Goal: Complete application form: Complete application form

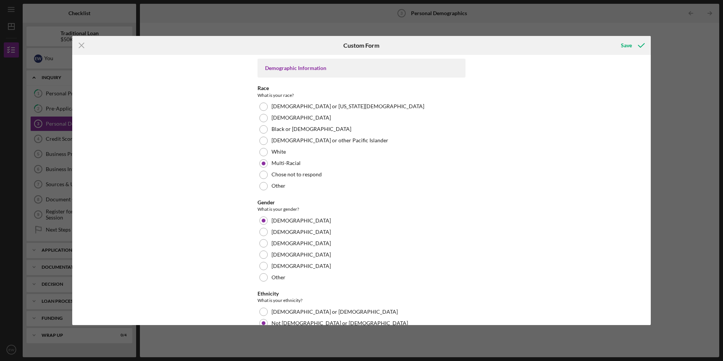
scroll to position [292, 0]
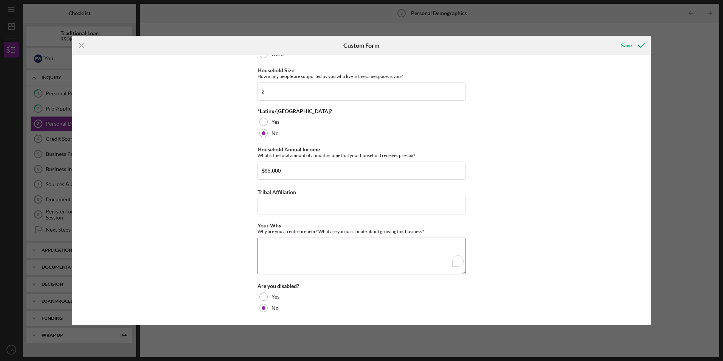
click at [292, 247] on textarea "Your Why" at bounding box center [362, 256] width 208 height 36
click at [267, 246] on textarea "Your Why" at bounding box center [362, 256] width 208 height 36
paste textarea "Why I Became an Entrepreneur I launched Count The [PERSON_NAME] because I recog…"
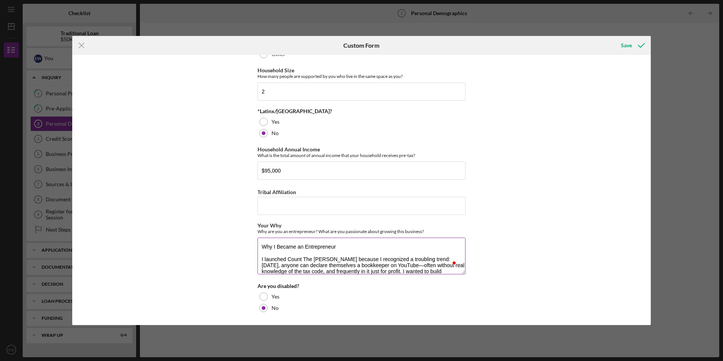
scroll to position [18, 0]
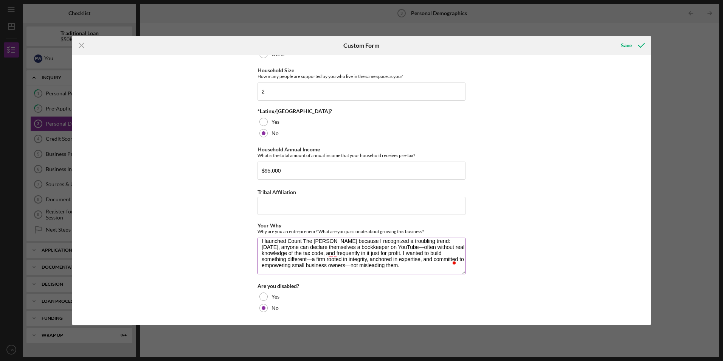
click at [386, 246] on textarea "Why I Became an Entrepreneur I launched Count The [PERSON_NAME] because I recog…" at bounding box center [362, 256] width 208 height 36
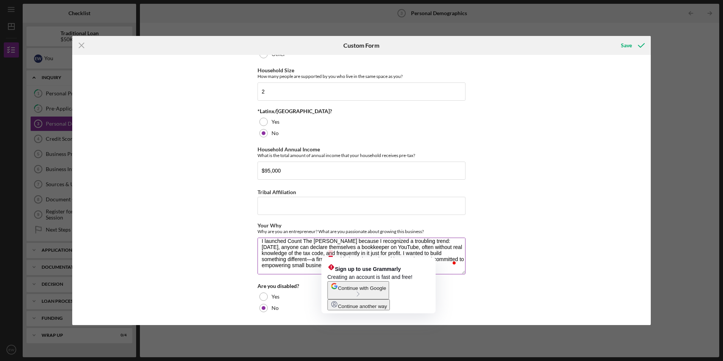
click at [332, 252] on textarea "Why I Became an Entrepreneur I launched Count The [PERSON_NAME] because I recog…" at bounding box center [362, 256] width 208 height 36
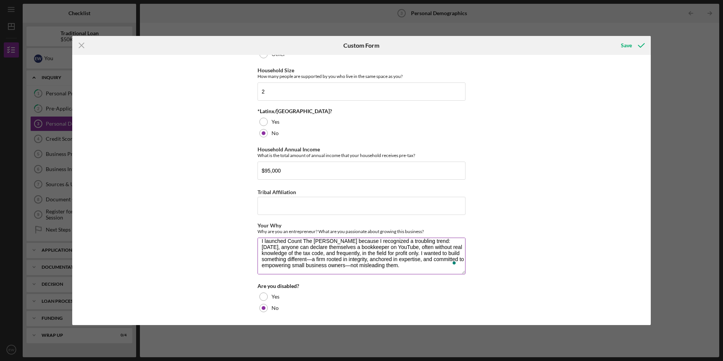
click at [284, 258] on textarea "Why I Became an Entrepreneur I launched Count The [PERSON_NAME] because I recog…" at bounding box center [362, 256] width 208 height 36
click at [350, 264] on textarea "Why I Became an Entrepreneur I launched Count The [PERSON_NAME] because I recog…" at bounding box center [362, 256] width 208 height 36
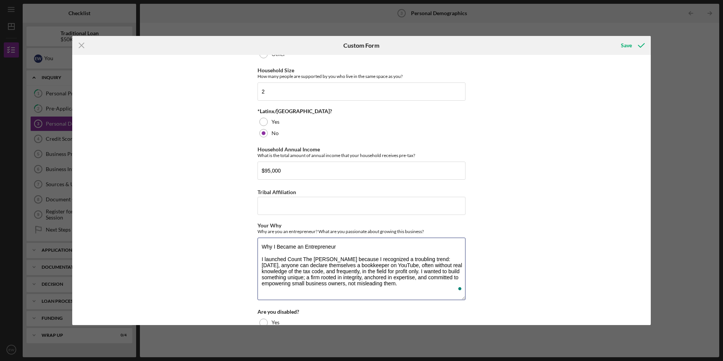
scroll to position [0, 0]
drag, startPoint x: 460, startPoint y: 272, endPoint x: 451, endPoint y: 314, distance: 42.6
click at [464, 329] on div "Icon/Menu Close Custom Form Save Demographic Information Race What is your race…" at bounding box center [361, 180] width 723 height 361
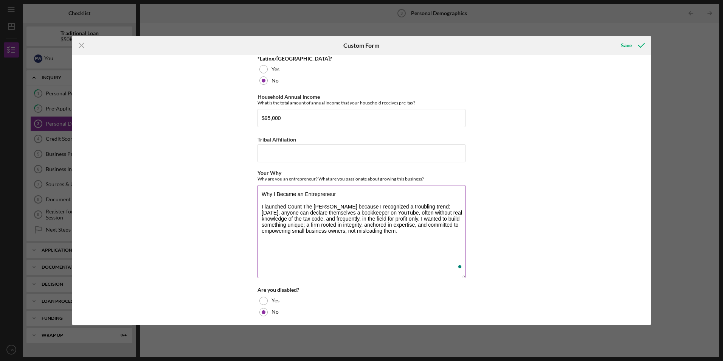
scroll to position [348, 0]
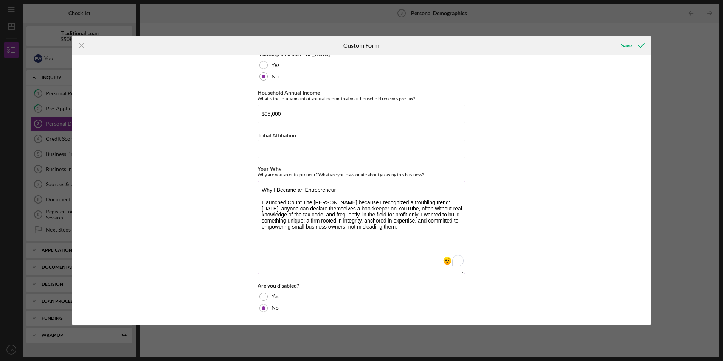
click at [342, 241] on textarea "Why I Became an Entrepreneur I launched Count The [PERSON_NAME] because I recog…" at bounding box center [362, 227] width 208 height 93
click at [391, 230] on textarea "Why I Became an Entrepreneur I launched Count The [PERSON_NAME] because I recog…" at bounding box center [362, 227] width 208 height 93
paste textarea "I provide real financial compliance and tax expertise anchored in trust."
click at [370, 227] on textarea "Why I Became an Entrepreneur I launched Count The [PERSON_NAME] because I recog…" at bounding box center [362, 227] width 208 height 93
click at [371, 231] on textarea "Why I Became an Entrepreneur I launched Count The [PERSON_NAME] because I recog…" at bounding box center [362, 227] width 208 height 93
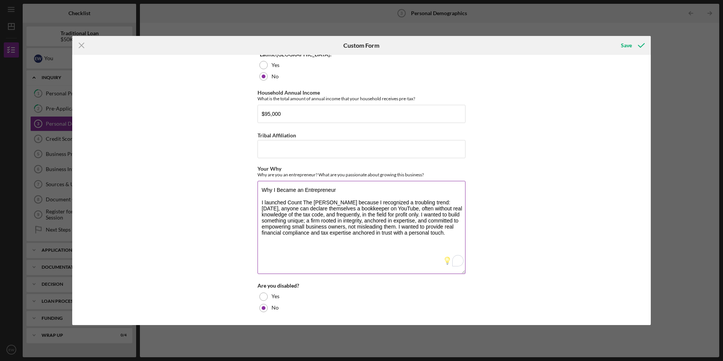
click at [425, 233] on textarea "Why I Became an Entrepreneur I launched Count The [PERSON_NAME] because I recog…" at bounding box center [362, 227] width 208 height 93
click at [266, 244] on textarea "Why I Became an Entrepreneur I launched Count The [PERSON_NAME] because I recog…" at bounding box center [362, 227] width 208 height 93
click at [434, 240] on textarea "Why I Became an Entrepreneur I launched Count The [PERSON_NAME] because I recog…" at bounding box center [362, 227] width 208 height 93
paste textarea "What I’m Passionate About Growing"
click at [279, 259] on textarea "Why I Became an Entrepreneur I launched Count The [PERSON_NAME] because I recog…" at bounding box center [362, 227] width 208 height 93
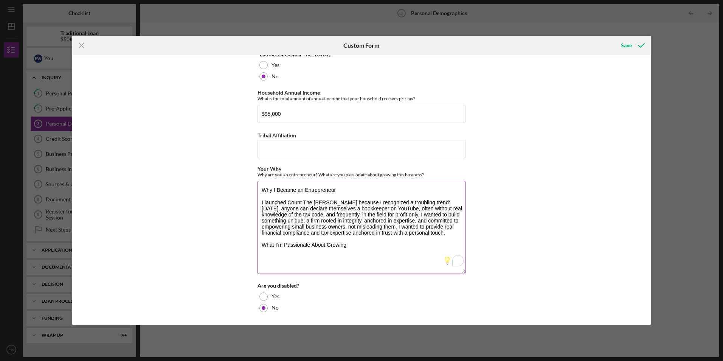
paste textarea "I’m passionate about being the alternative: a firm that clients can trust, staf…"
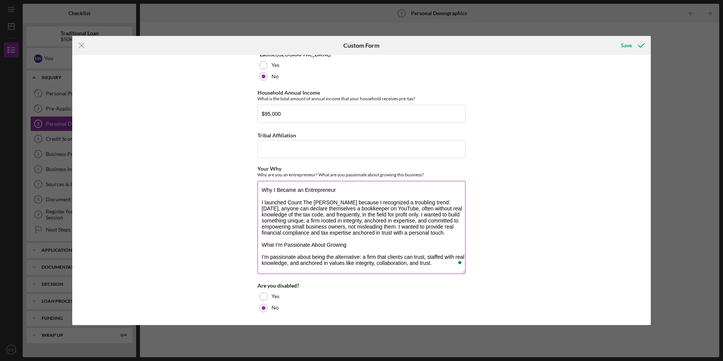
click at [436, 263] on textarea "Why I Became an Entrepreneur I launched Count The [PERSON_NAME] because I recog…" at bounding box center [362, 227] width 208 height 93
paste textarea "With over 34 million small businesses operating in the U.S.—yet nearly 70% with…"
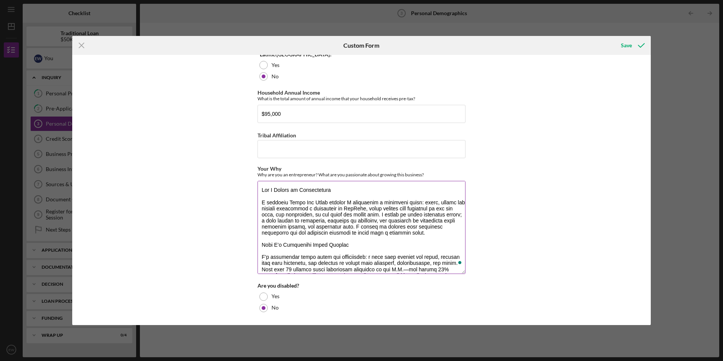
scroll to position [30, 0]
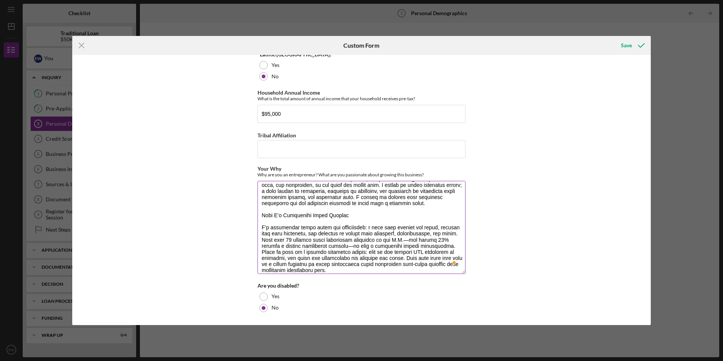
click at [441, 231] on textarea "Your Why" at bounding box center [362, 227] width 208 height 93
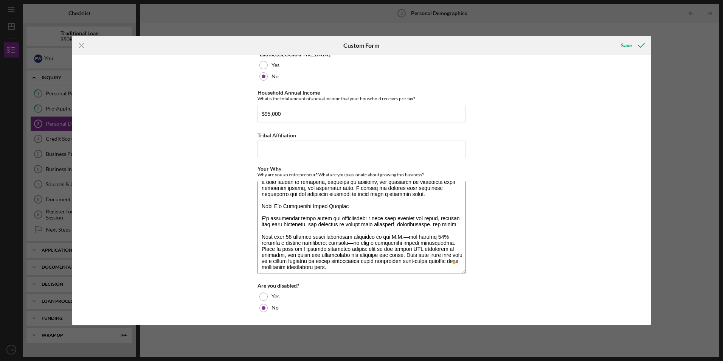
scroll to position [41, 0]
click at [403, 233] on textarea "Your Why" at bounding box center [362, 227] width 208 height 93
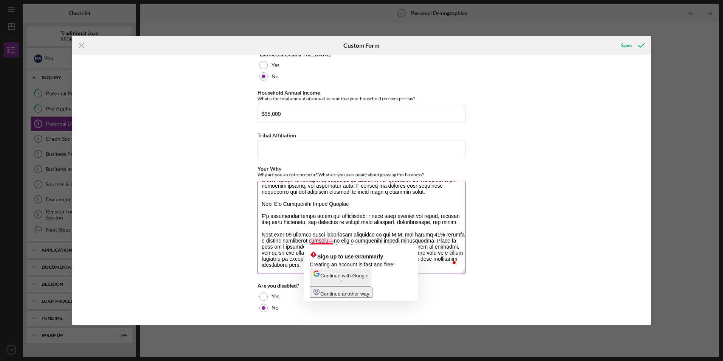
click at [332, 241] on textarea "Your Why" at bounding box center [362, 227] width 208 height 93
click at [328, 239] on textarea "Your Why" at bounding box center [362, 227] width 208 height 93
click at [330, 240] on textarea "Your Why" at bounding box center [362, 227] width 208 height 93
click at [310, 240] on textarea "Your Why" at bounding box center [362, 227] width 208 height 93
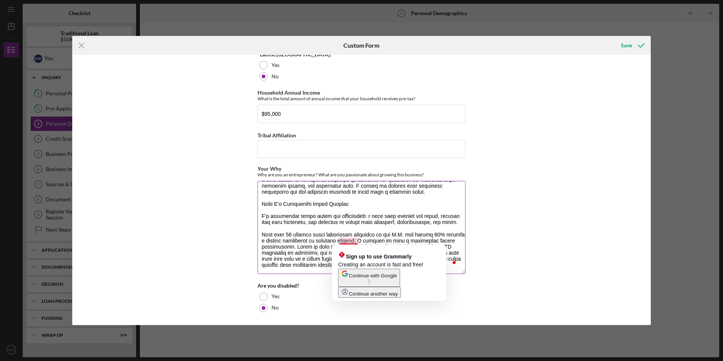
click at [428, 241] on textarea "Your Why" at bounding box center [362, 227] width 208 height 93
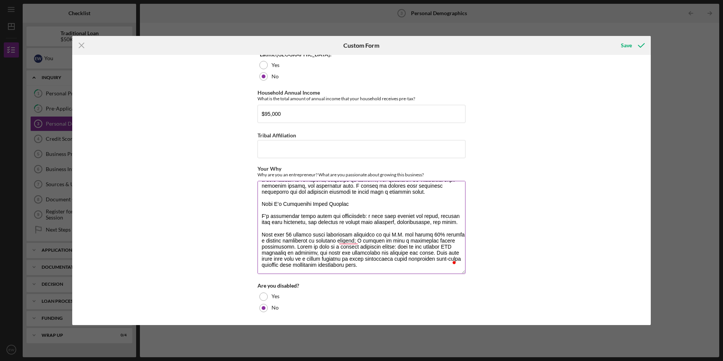
click at [288, 246] on textarea "Your Why" at bounding box center [362, 227] width 208 height 93
click at [381, 266] on textarea "Your Why" at bounding box center [362, 227] width 208 height 93
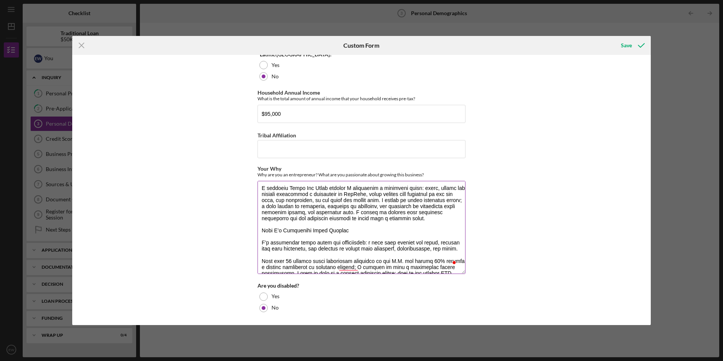
scroll to position [0, 0]
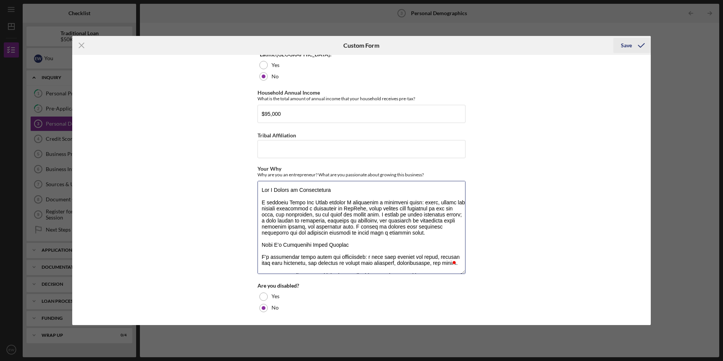
type textarea "Lor I Dolors am Consectetura E seddoeiu Tempo Inc Utlab etdolor M aliquaenim a …"
click at [626, 45] on div "Save" at bounding box center [626, 45] width 11 height 15
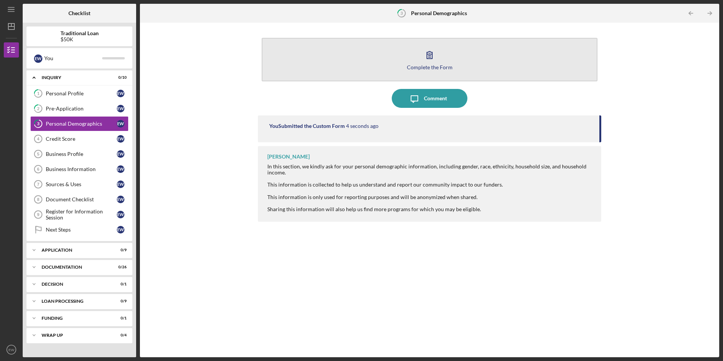
click at [532, 46] on button "Complete the Form Form" at bounding box center [430, 60] width 336 height 44
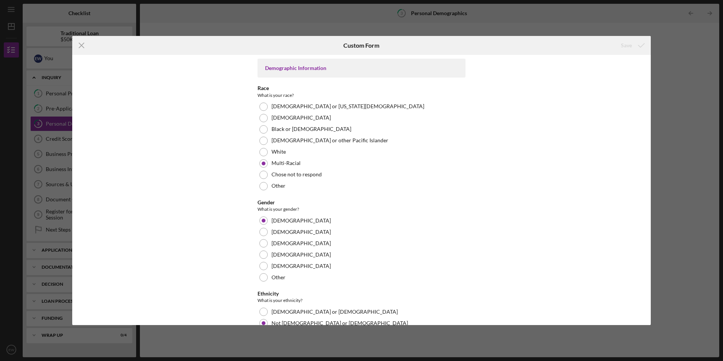
click at [681, 45] on div "Icon/Menu Close Custom Form Save Demographic Information Race What is your race…" at bounding box center [361, 180] width 723 height 361
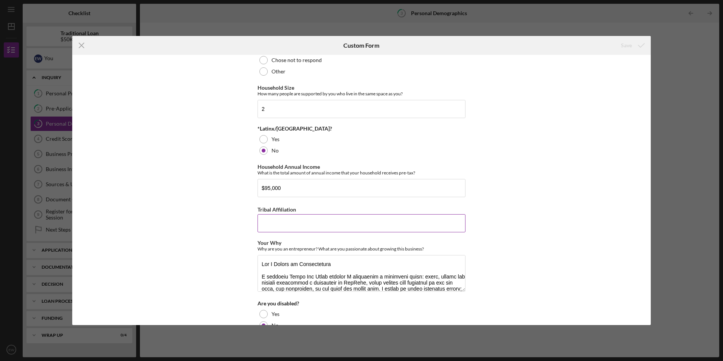
scroll to position [292, 0]
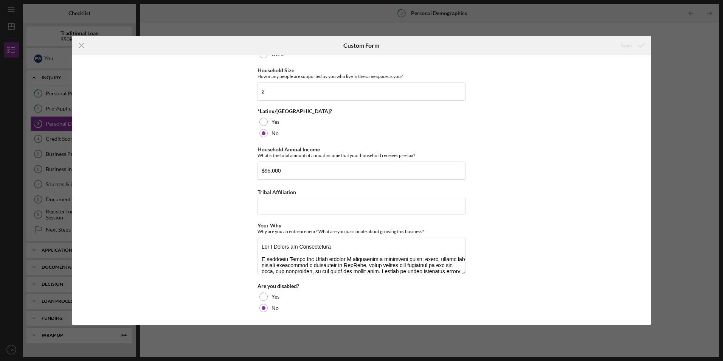
click at [647, 176] on div "Demographic Information Race What is your race? [DEMOGRAPHIC_DATA] or [US_STATE…" at bounding box center [361, 190] width 579 height 270
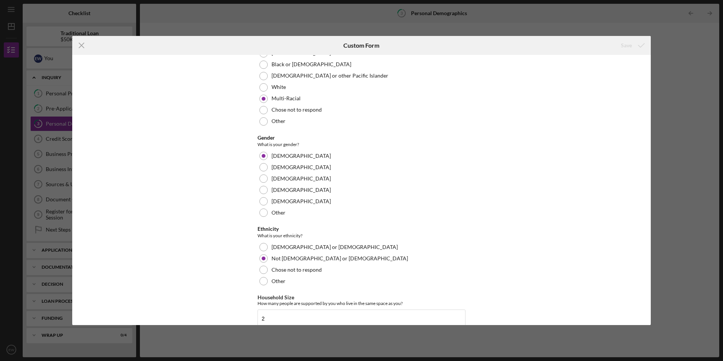
scroll to position [0, 0]
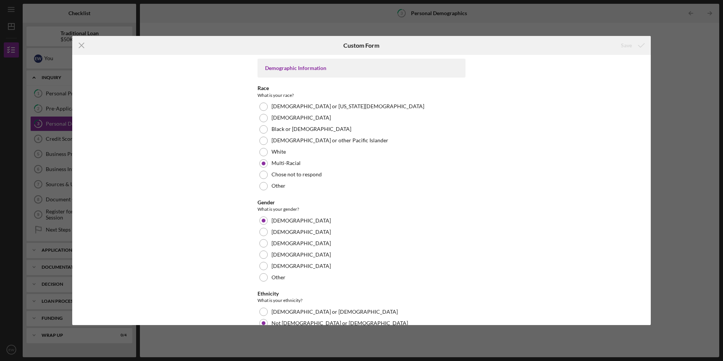
drag, startPoint x: 472, startPoint y: 16, endPoint x: 296, endPoint y: 27, distance: 176.3
click at [470, 16] on div "Icon/Menu Close Custom Form Save Demographic Information Race What is your race…" at bounding box center [361, 180] width 723 height 361
click at [81, 44] on icon "Icon/Menu Close" at bounding box center [81, 45] width 19 height 19
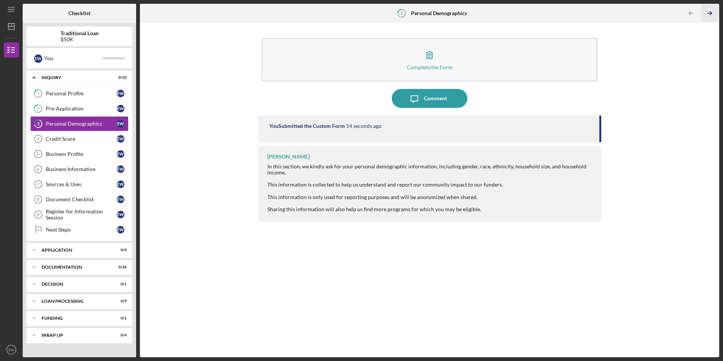
click at [709, 12] on icon "Icon/Table Pagination Arrow" at bounding box center [710, 13] width 17 height 17
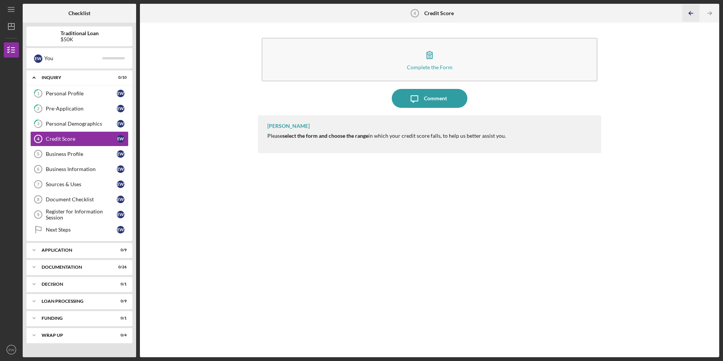
click at [685, 11] on icon "Icon/Table Pagination Arrow" at bounding box center [691, 13] width 17 height 17
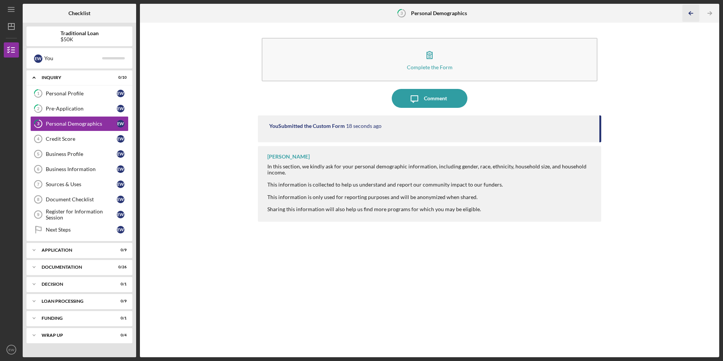
click at [685, 11] on icon "Icon/Table Pagination Arrow" at bounding box center [691, 13] width 17 height 17
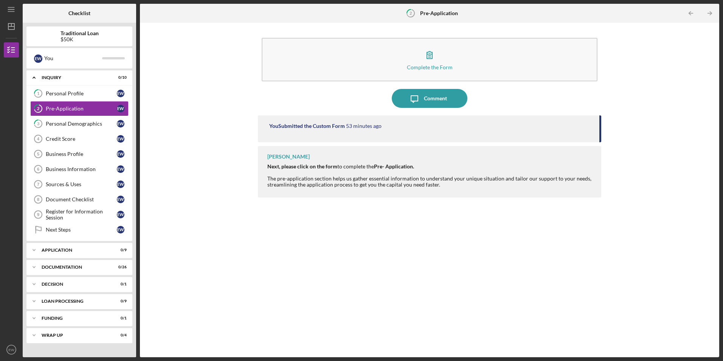
click at [685, 11] on icon "Icon/Table Pagination Arrow" at bounding box center [691, 13] width 17 height 17
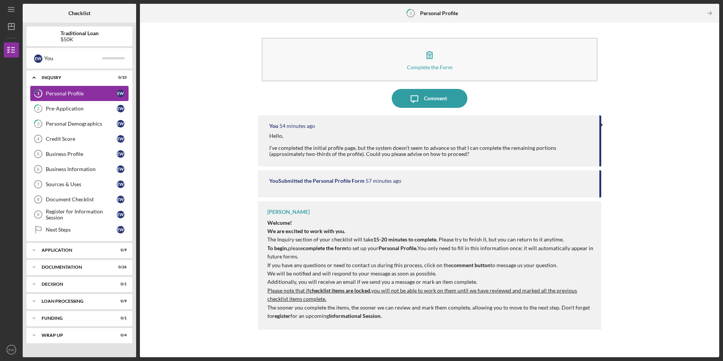
click at [76, 92] on div "Personal Profile" at bounding box center [81, 93] width 71 height 6
click at [411, 12] on tspan "1" at bounding box center [411, 13] width 2 height 5
click at [706, 9] on icon "Icon/Table Pagination Arrow" at bounding box center [710, 13] width 17 height 17
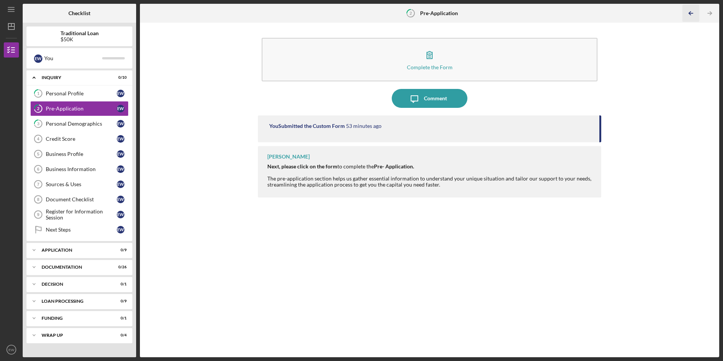
click at [692, 12] on icon "Icon/Table Pagination Arrow" at bounding box center [691, 13] width 17 height 17
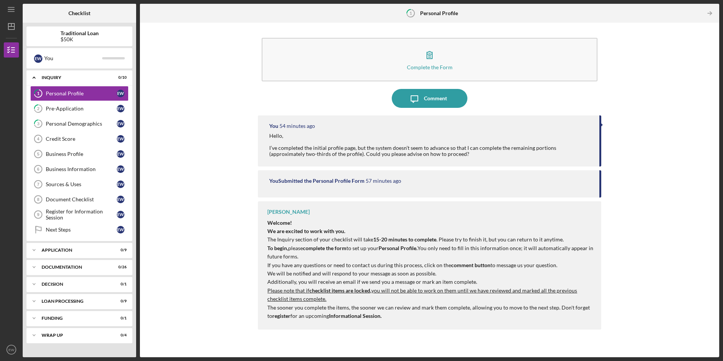
click at [419, 16] on icon "1" at bounding box center [410, 13] width 19 height 19
click at [96, 107] on div "Pre-Application" at bounding box center [81, 109] width 71 height 6
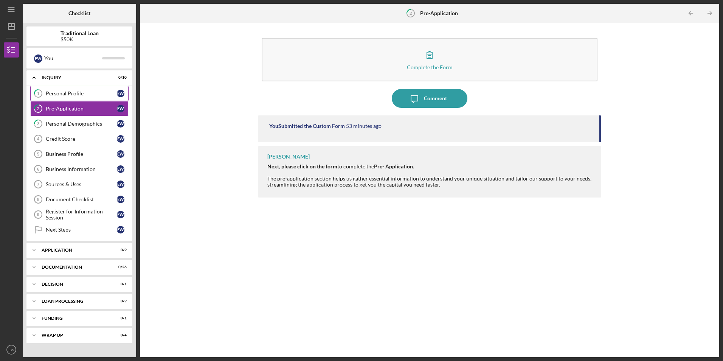
click at [96, 93] on div "Personal Profile" at bounding box center [81, 93] width 71 height 6
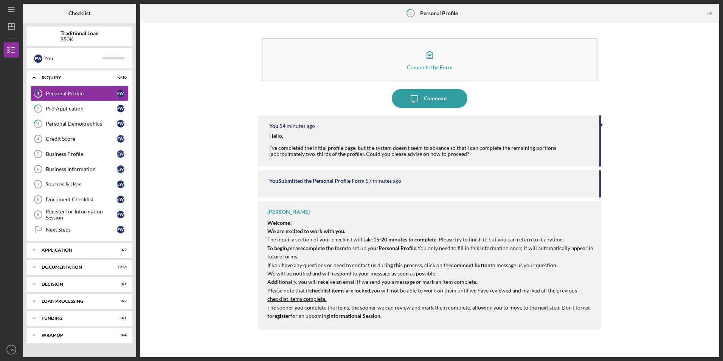
click at [425, 11] on b "Personal Profile" at bounding box center [439, 13] width 38 height 6
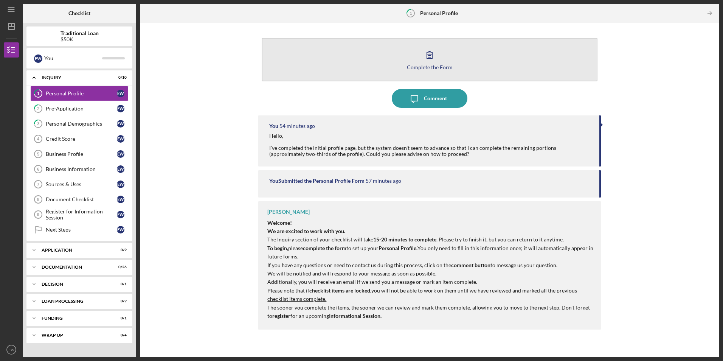
click at [419, 51] on button "Complete the Form Form" at bounding box center [430, 60] width 336 height 44
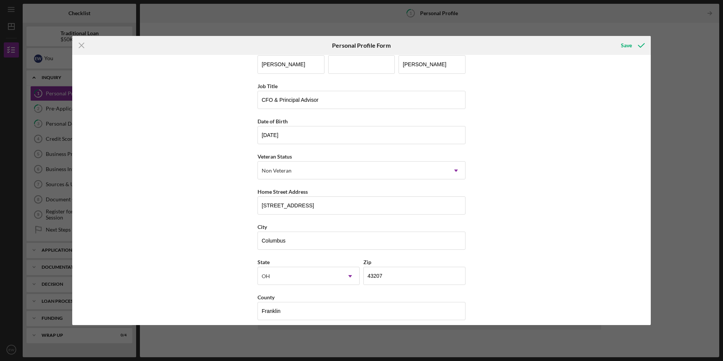
scroll to position [19, 0]
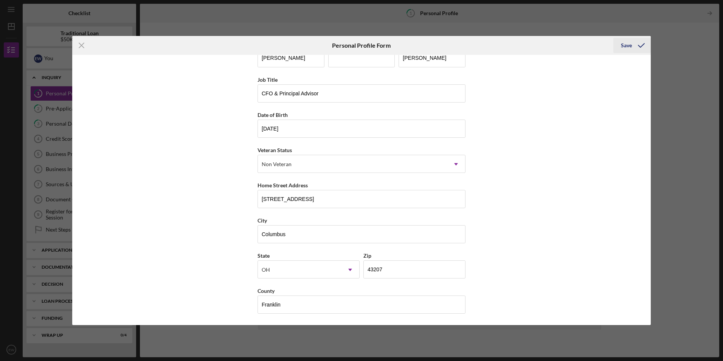
click at [630, 44] on div "Save" at bounding box center [626, 45] width 11 height 15
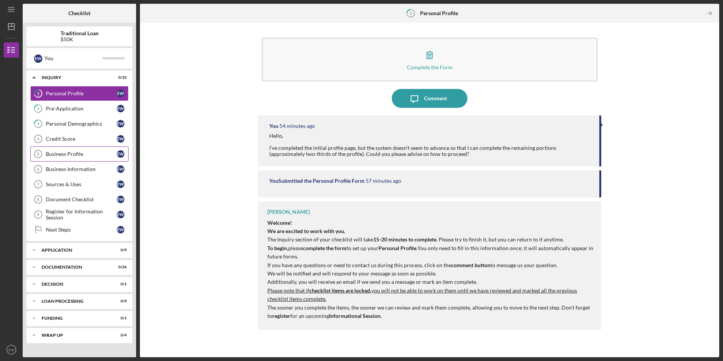
click at [79, 152] on div "Business Profile" at bounding box center [81, 154] width 71 height 6
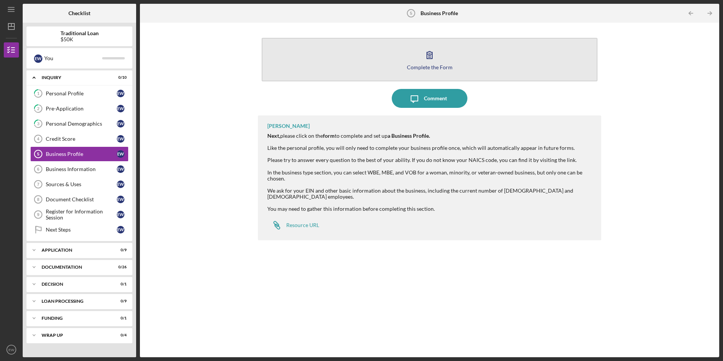
click at [475, 61] on button "Complete the Form Form" at bounding box center [430, 60] width 336 height 44
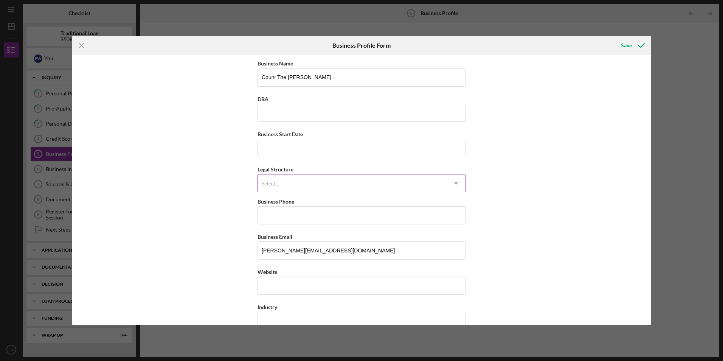
click at [328, 182] on div "Select..." at bounding box center [352, 183] width 189 height 17
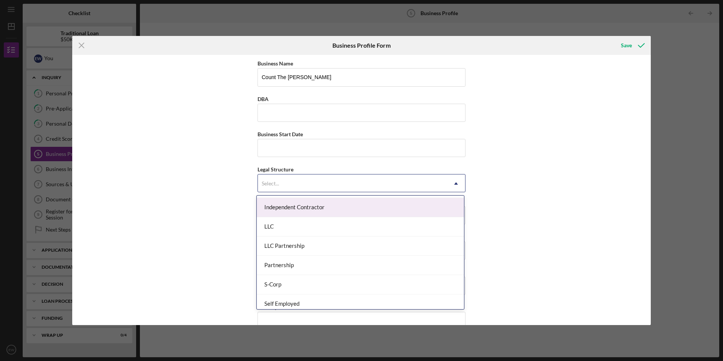
scroll to position [151, 0]
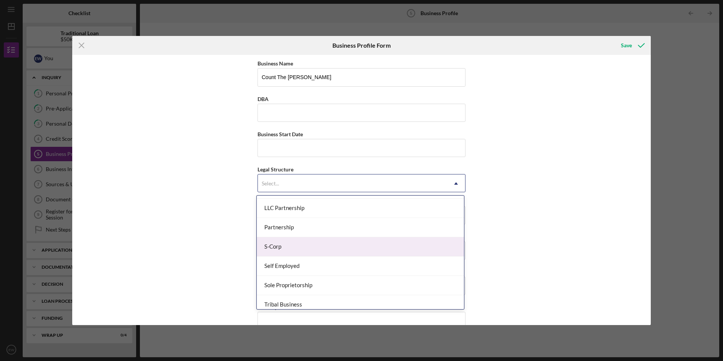
click at [345, 247] on div "S-Corp" at bounding box center [360, 246] width 207 height 19
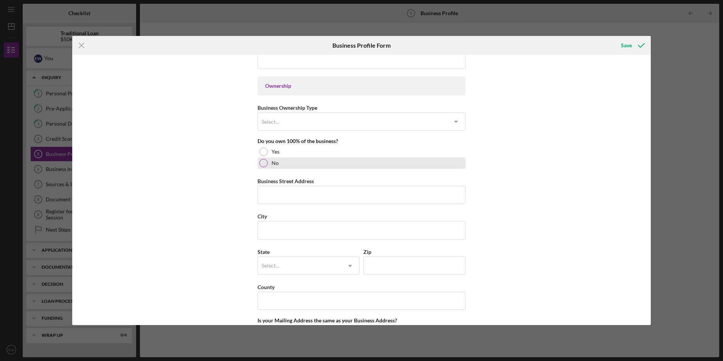
scroll to position [341, 0]
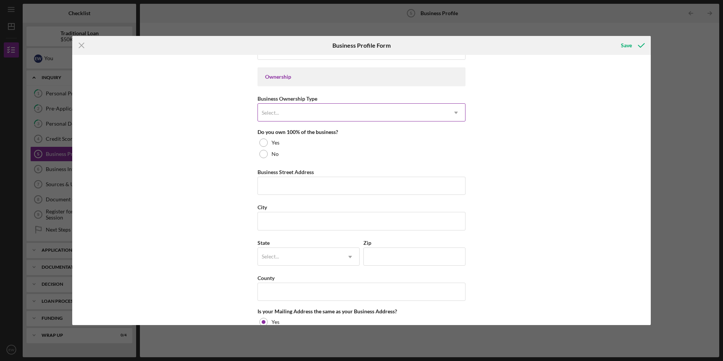
click at [446, 113] on div "Select..." at bounding box center [352, 112] width 189 height 17
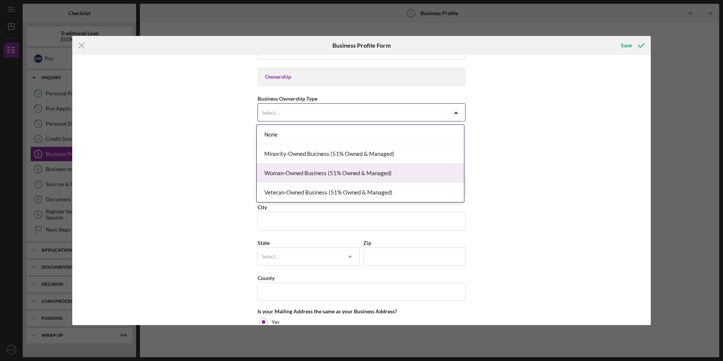
click at [434, 170] on div "Woman-Owned Business (51% Owned & Managed)" at bounding box center [360, 172] width 207 height 19
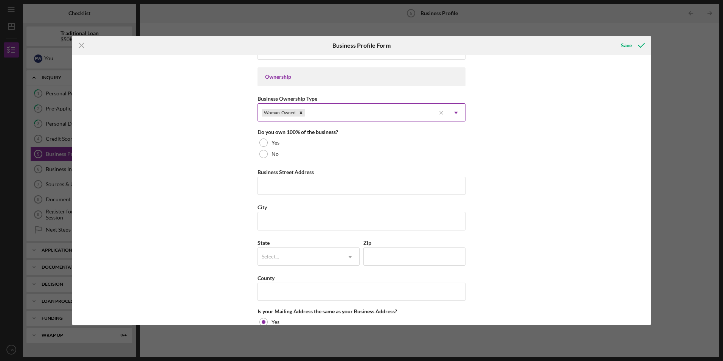
click at [427, 112] on div "Woman-Owned" at bounding box center [347, 112] width 178 height 17
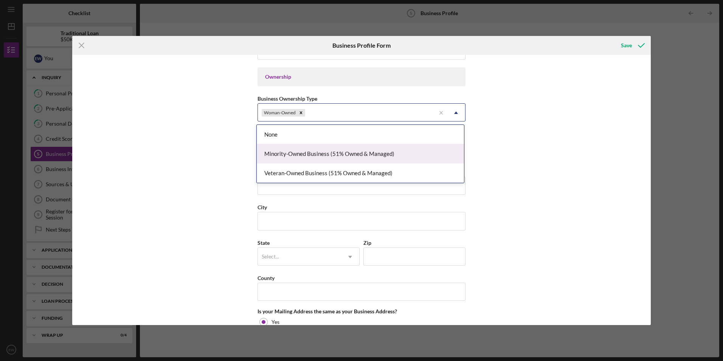
click at [421, 149] on div "Minority-Owned Business (51% Owned & Managed)" at bounding box center [360, 153] width 207 height 19
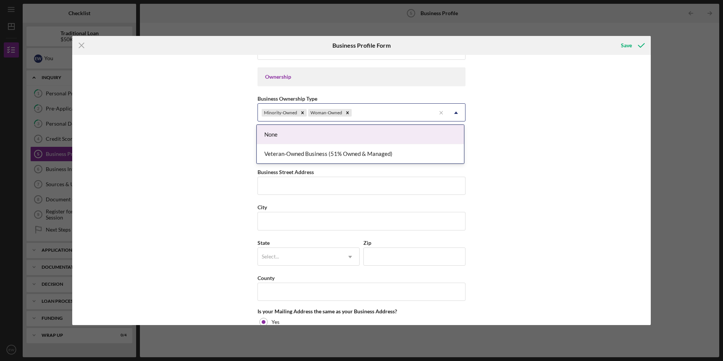
click at [412, 114] on div "Minority-Owned Woman-Owned" at bounding box center [347, 112] width 178 height 17
click at [565, 138] on div "Business Name Count The [PERSON_NAME] DBA Business Start Date Legal Structure S…" at bounding box center [361, 190] width 579 height 270
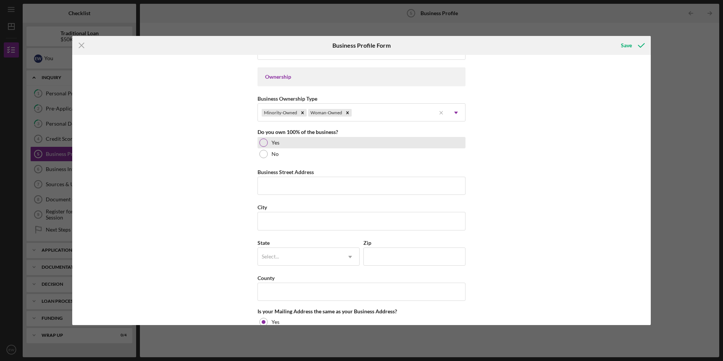
click at [263, 142] on div at bounding box center [264, 142] width 8 height 8
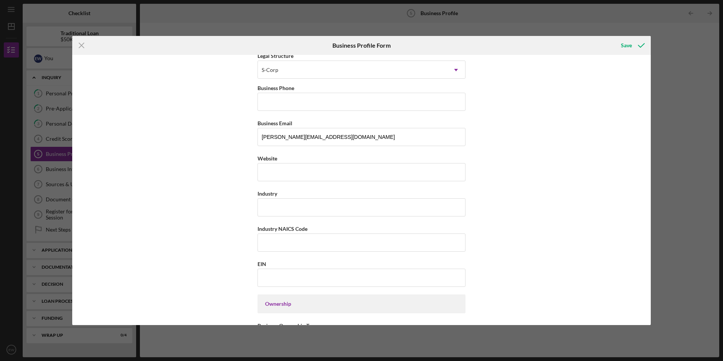
scroll to position [0, 0]
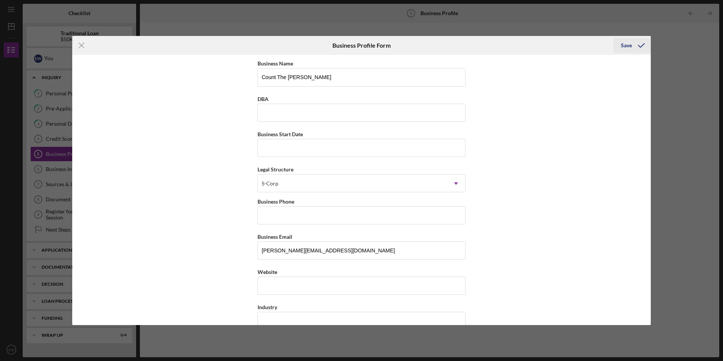
click at [625, 42] on div "Save" at bounding box center [626, 45] width 11 height 15
